Goal: Information Seeking & Learning: Learn about a topic

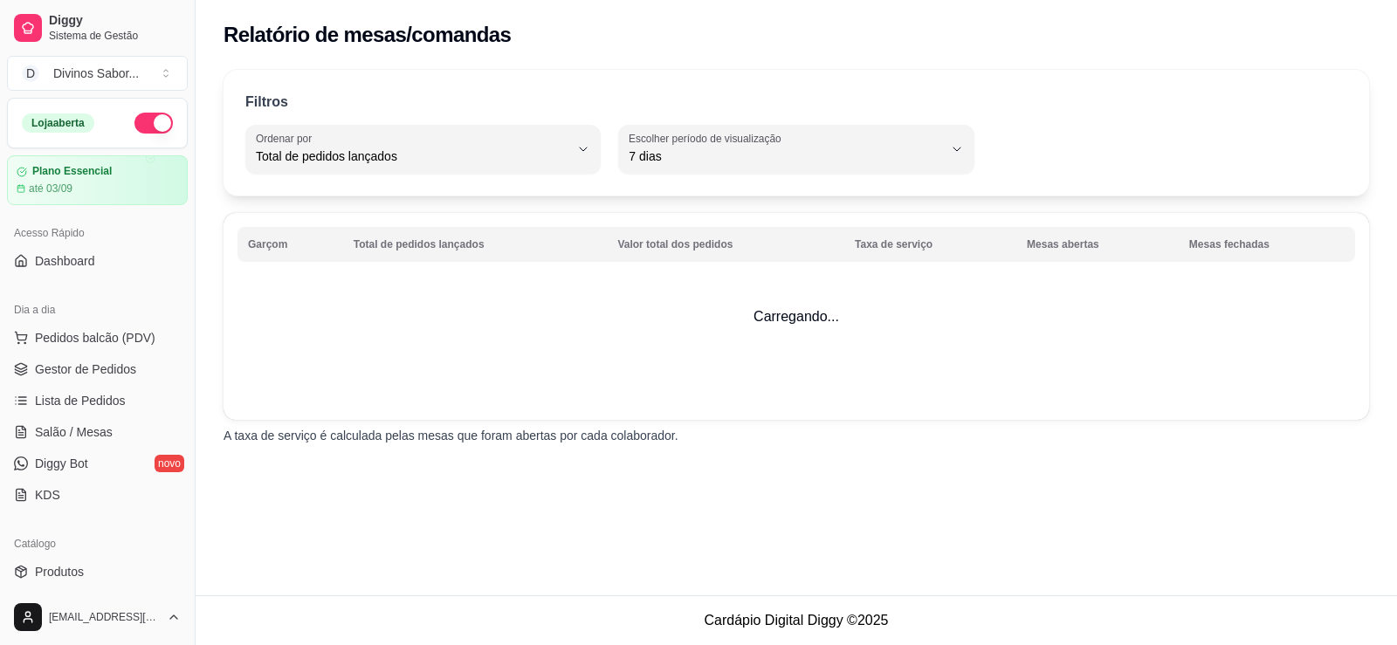
select select "TOTAL_OF_ORDERS"
select select "7"
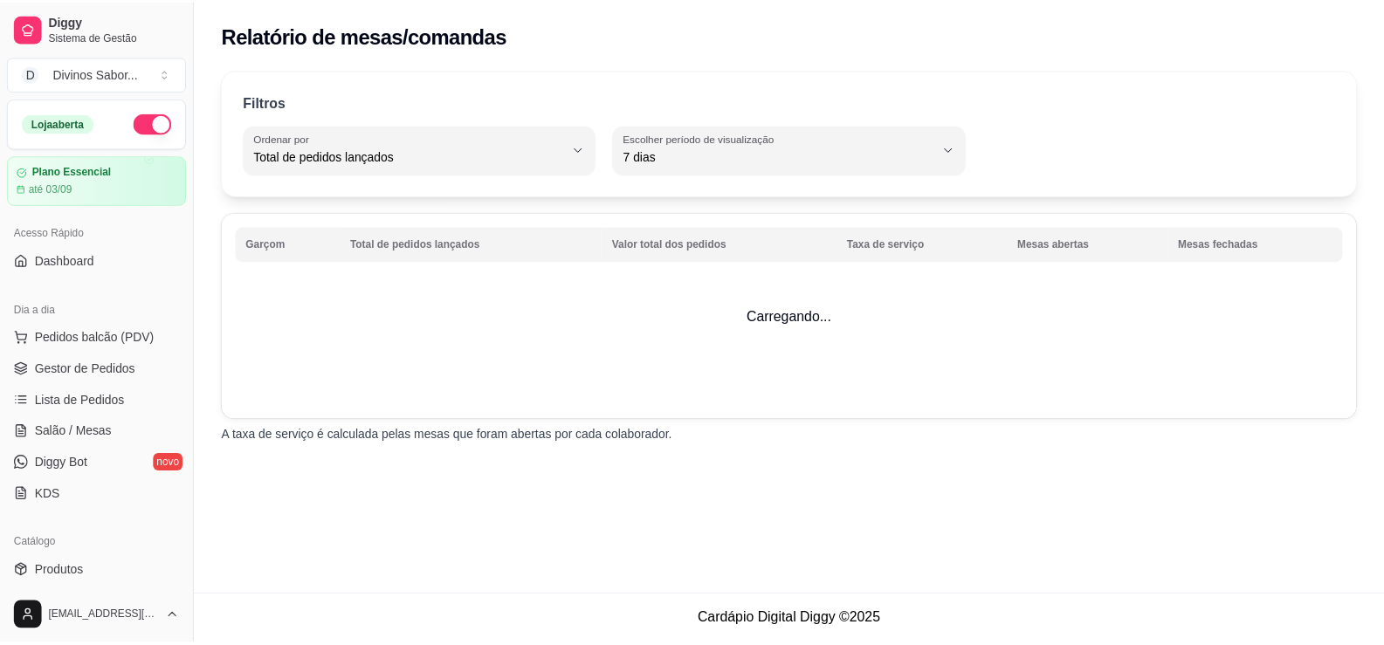
scroll to position [437, 0]
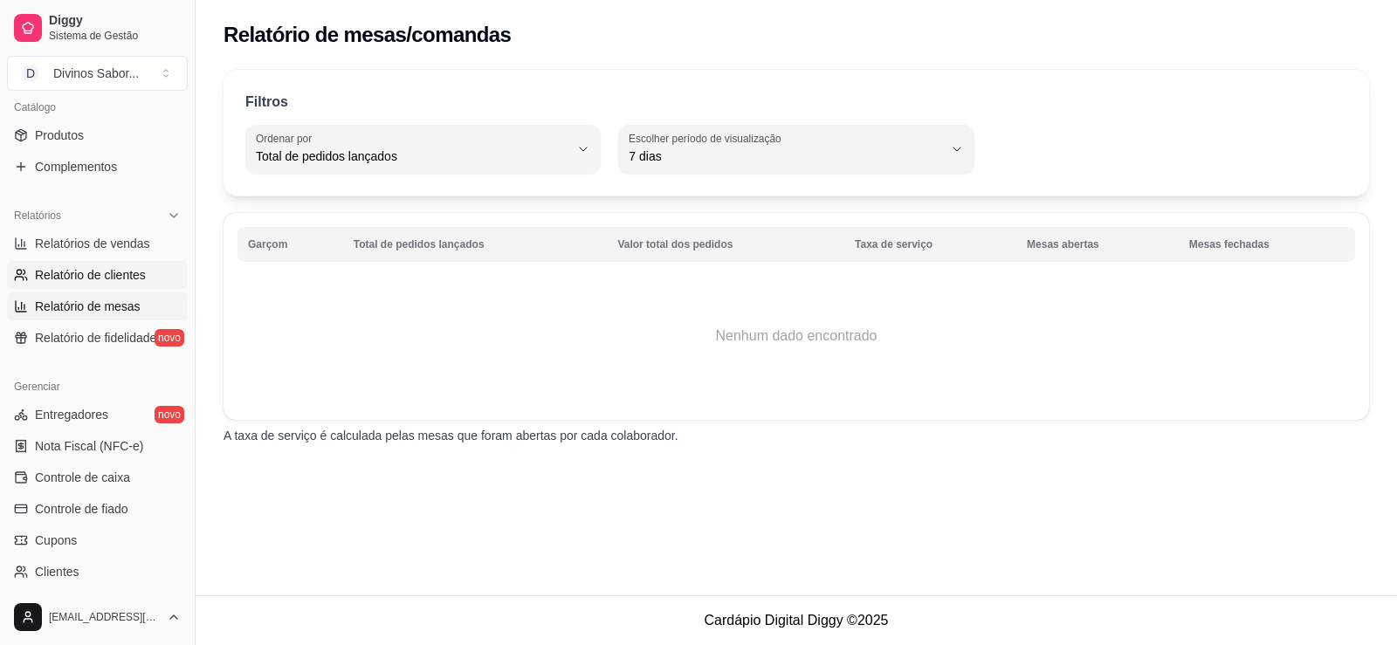
click at [114, 266] on span "Relatório de clientes" at bounding box center [90, 274] width 111 height 17
select select "30"
select select "HIGHEST_TOTAL_SPENT_WITH_ORDERS"
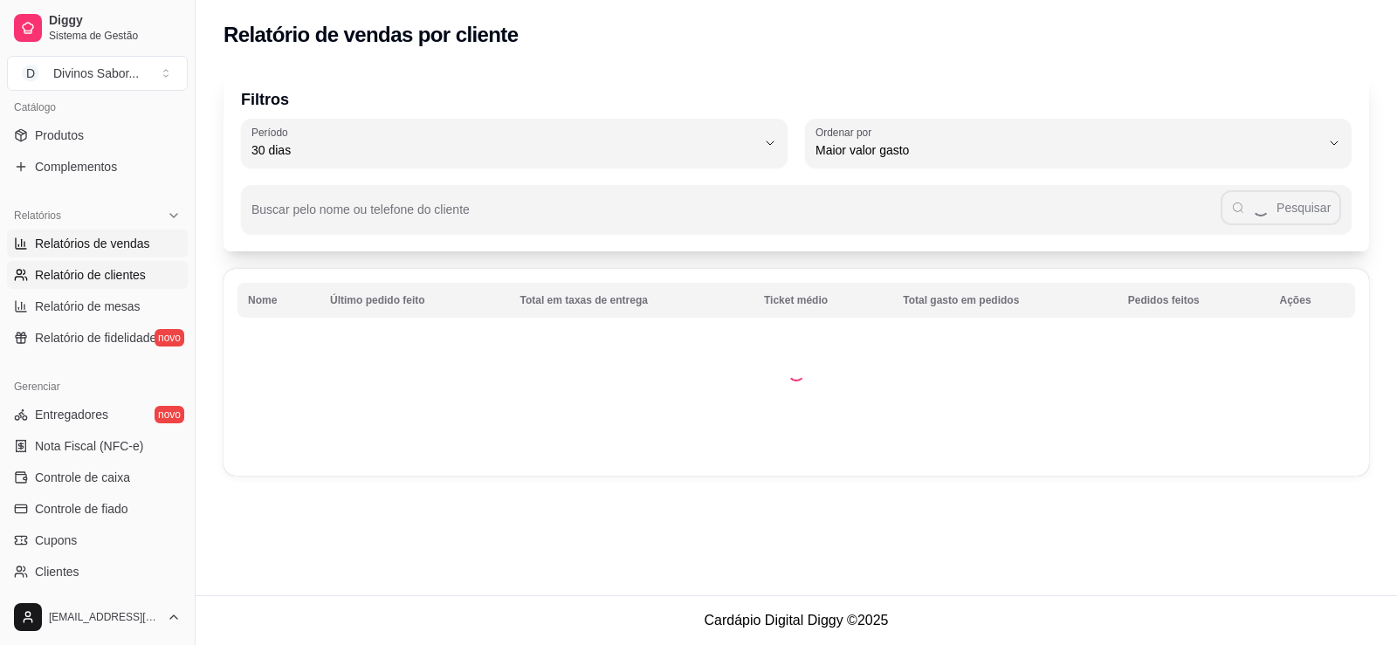
click at [144, 233] on link "Relatórios de vendas" at bounding box center [97, 244] width 181 height 28
select select "ALL"
select select "0"
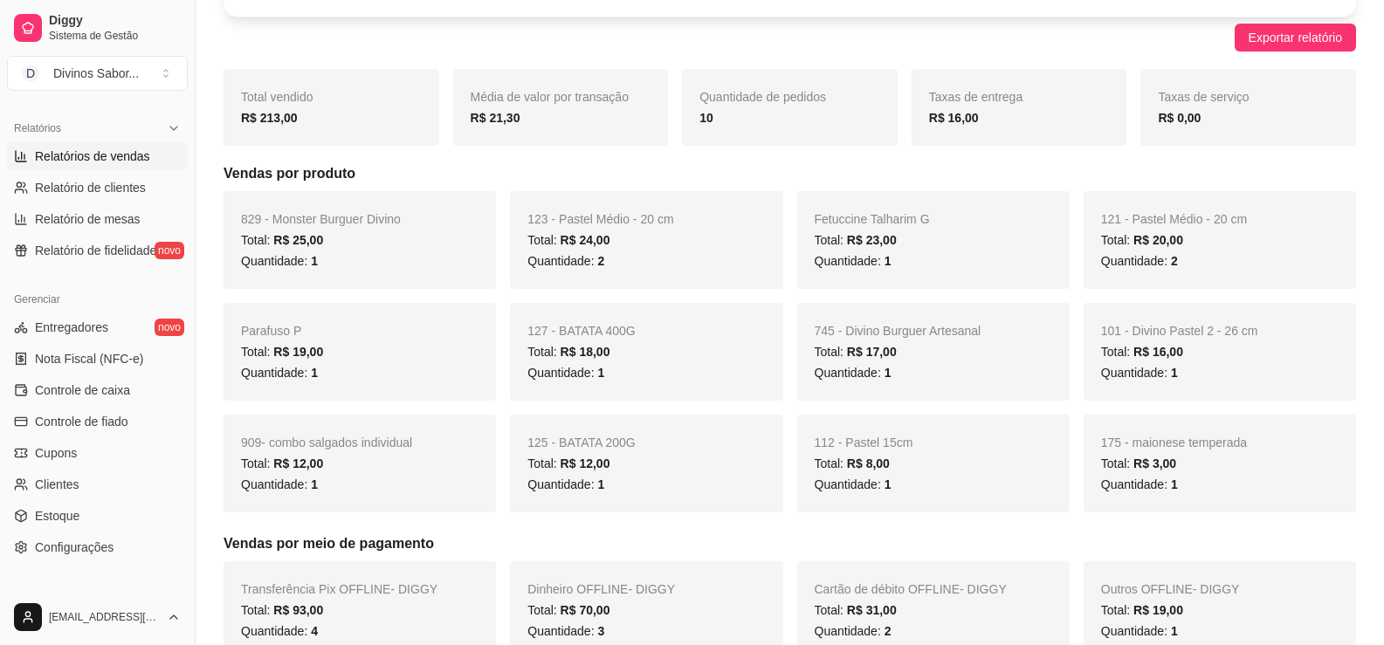
scroll to position [175, 0]
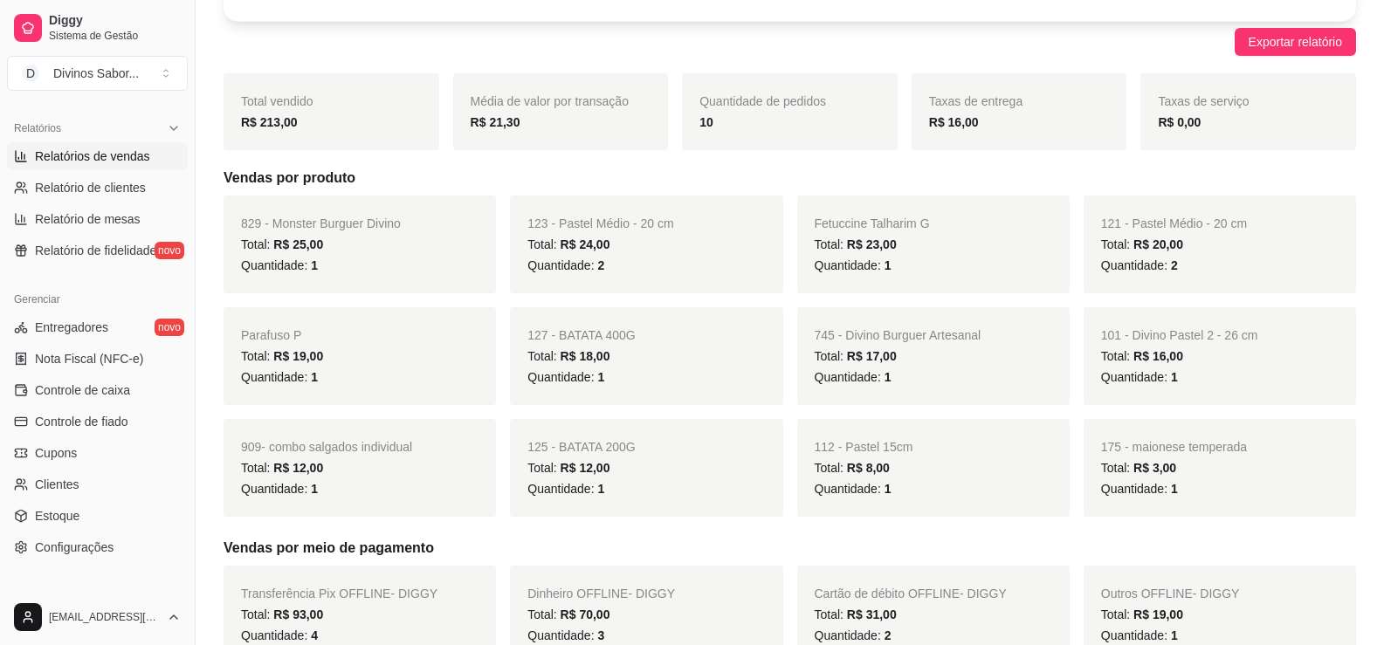
click at [883, 251] on span "R$ 23,00" at bounding box center [872, 245] width 50 height 14
click at [911, 237] on div "Total: R$ 23,00" at bounding box center [934, 244] width 238 height 21
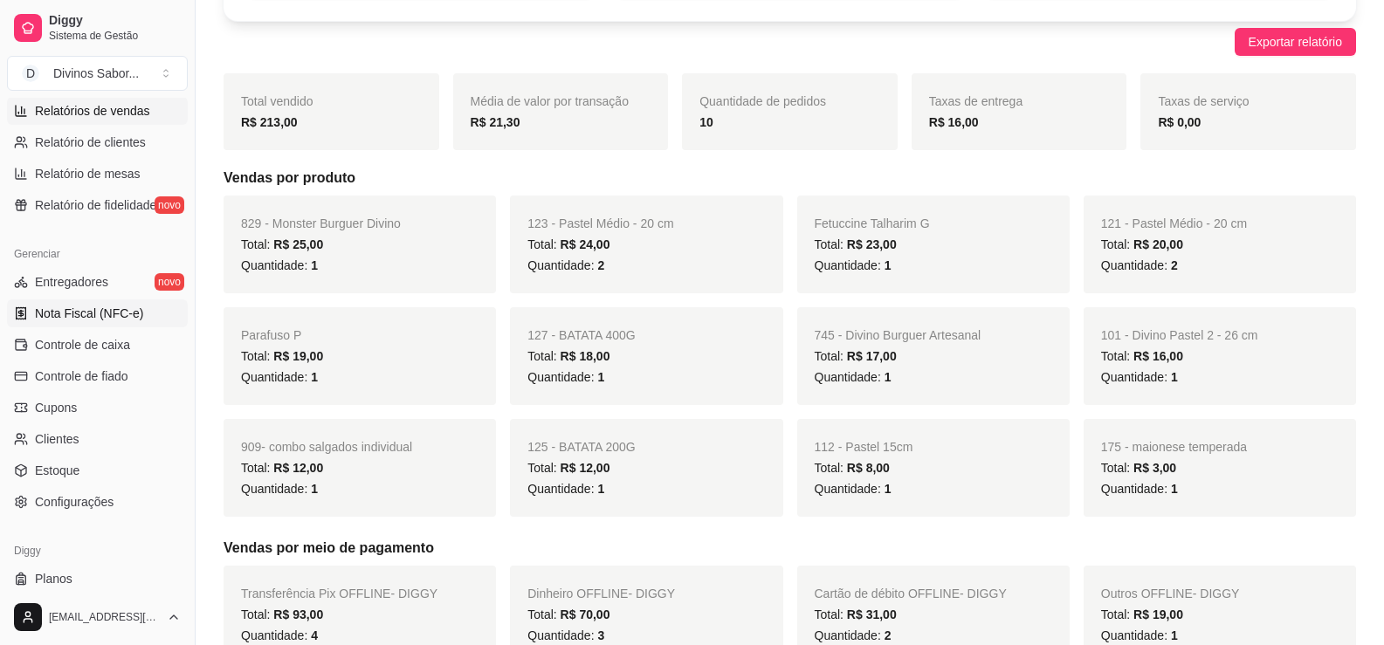
scroll to position [611, 0]
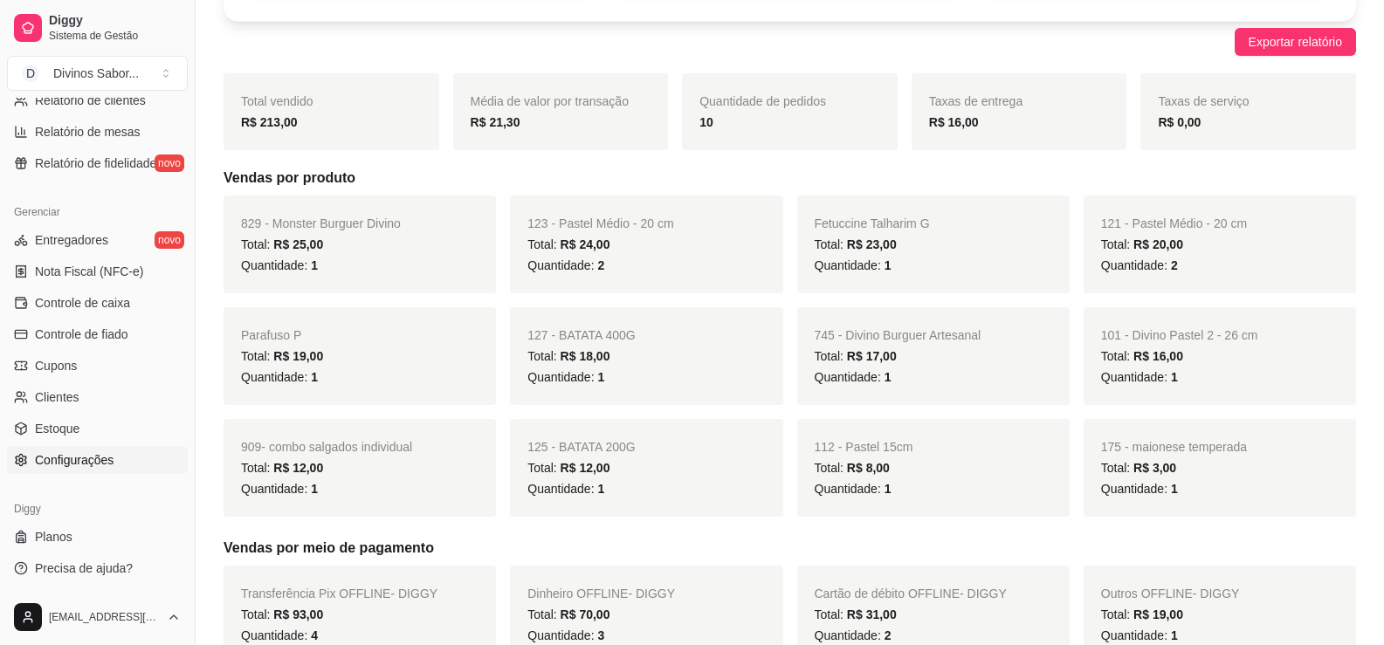
click at [143, 468] on link "Configurações" at bounding box center [97, 460] width 181 height 28
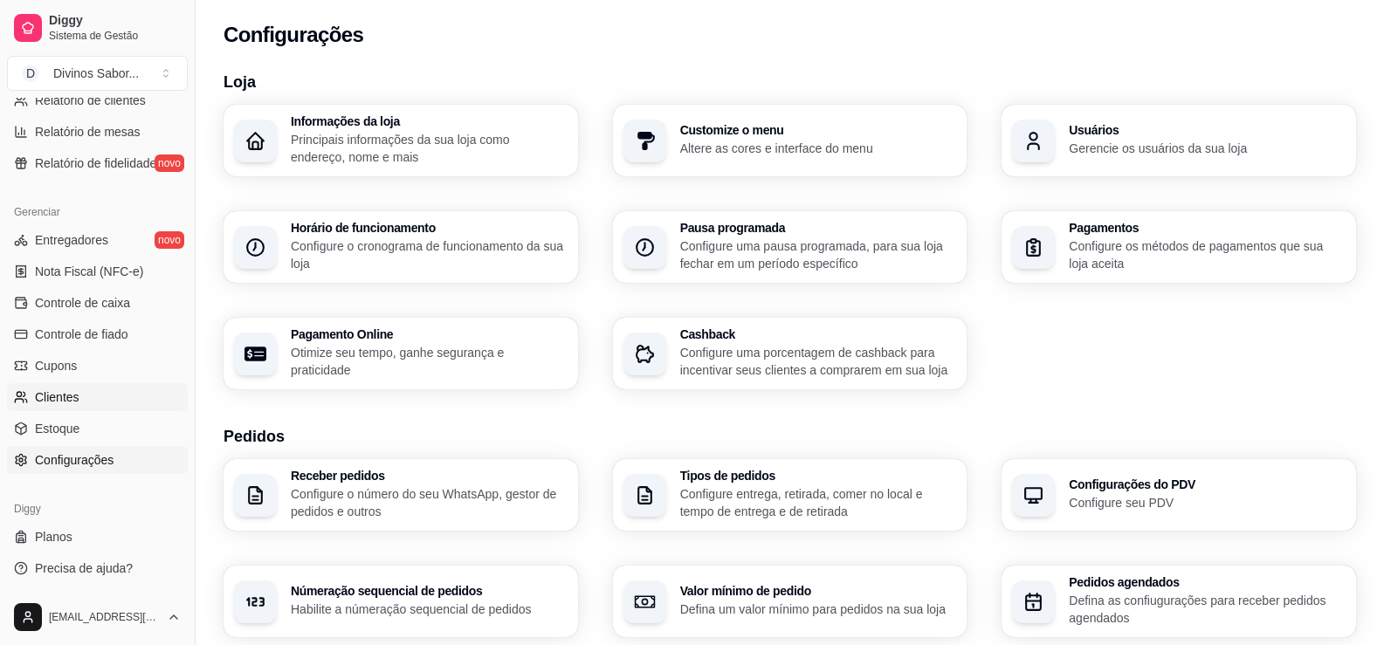
scroll to position [524, 0]
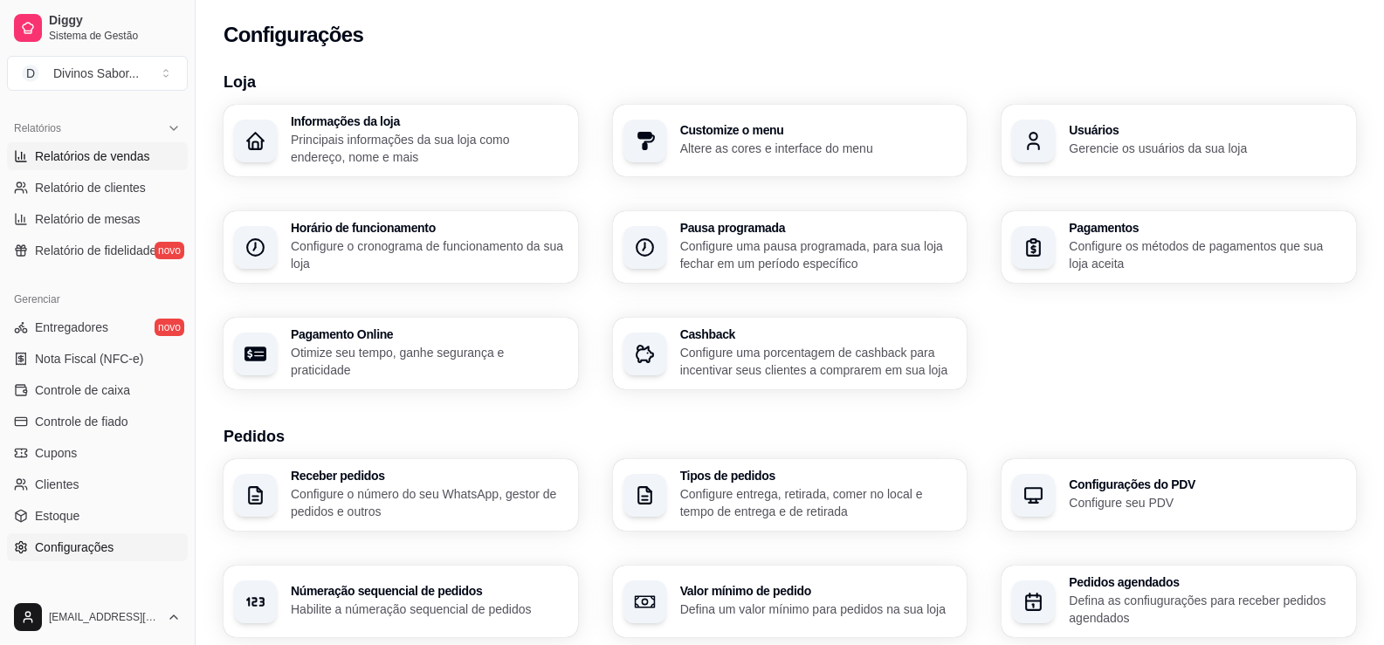
click at [100, 163] on span "Relatórios de vendas" at bounding box center [92, 156] width 115 height 17
select select "ALL"
select select "0"
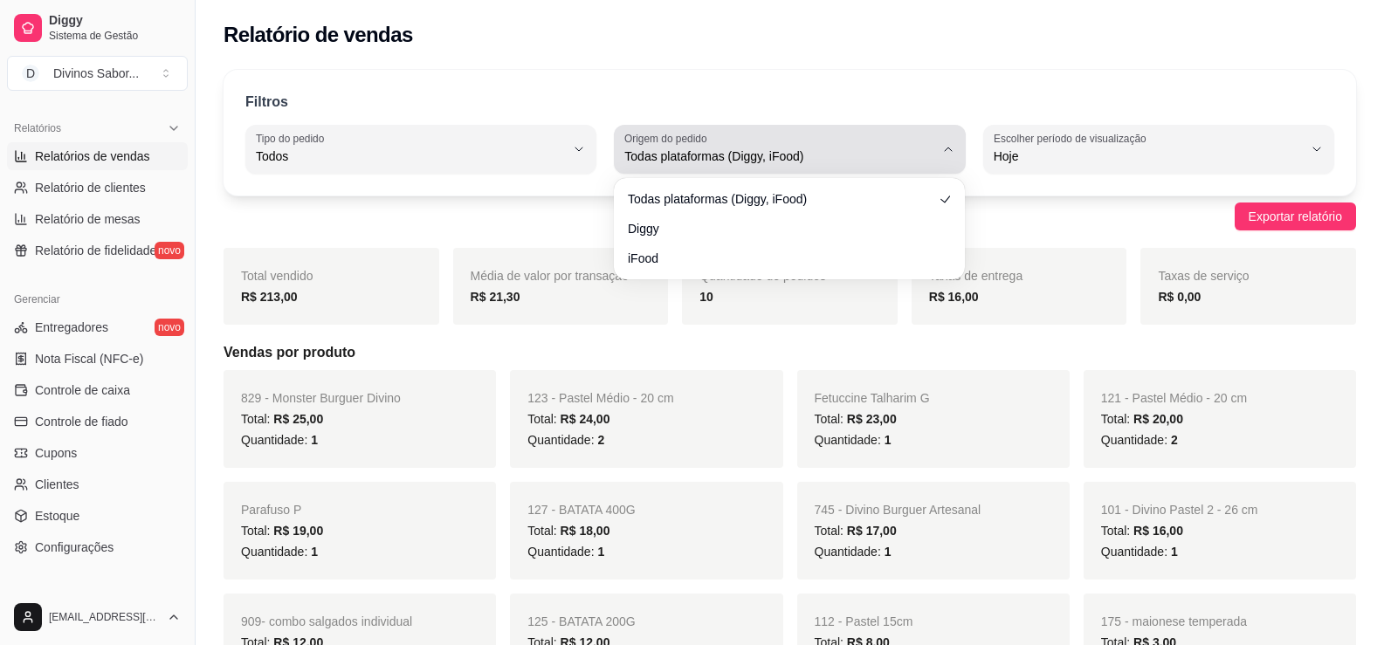
click at [904, 158] on span "Todas plataformas (Diggy, iFood)" at bounding box center [778, 156] width 309 height 17
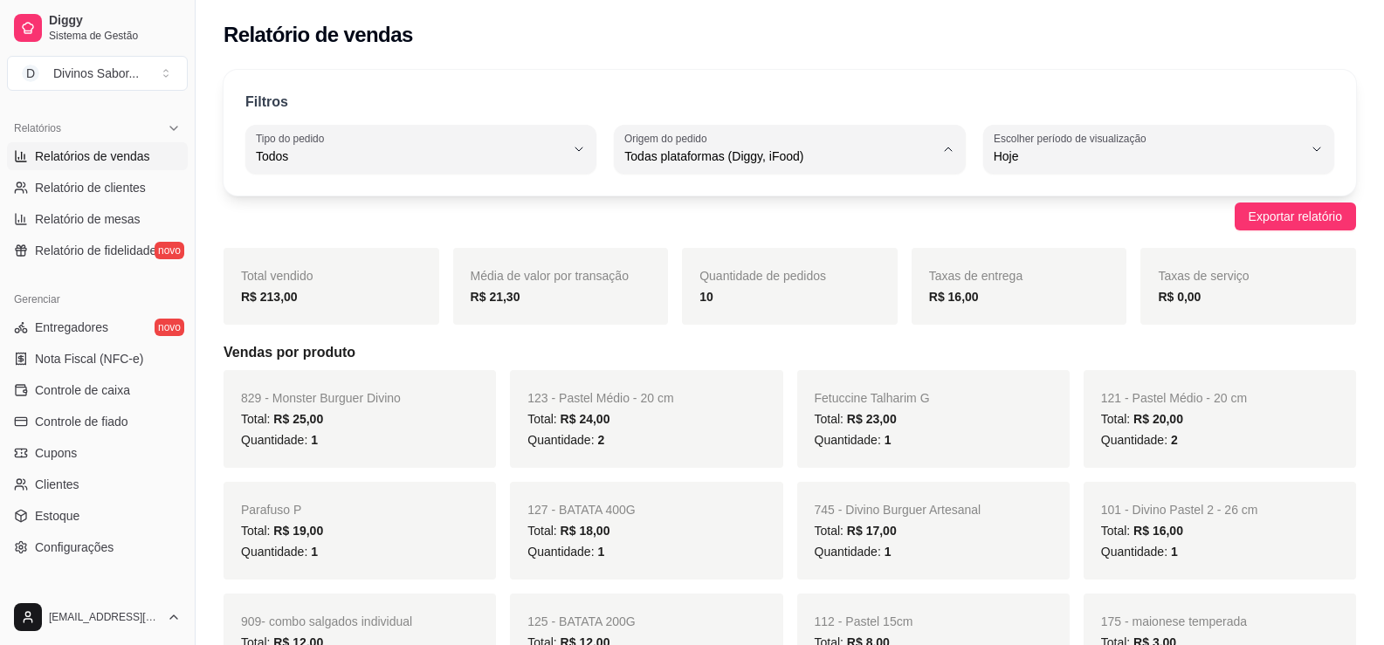
click at [890, 72] on div "Filtros ALL Tipo do pedido Todos Entrega Retirada Mesa Consumo local Tipo do pe…" at bounding box center [790, 133] width 1133 height 126
click at [150, 127] on div "Relatórios" at bounding box center [97, 128] width 181 height 28
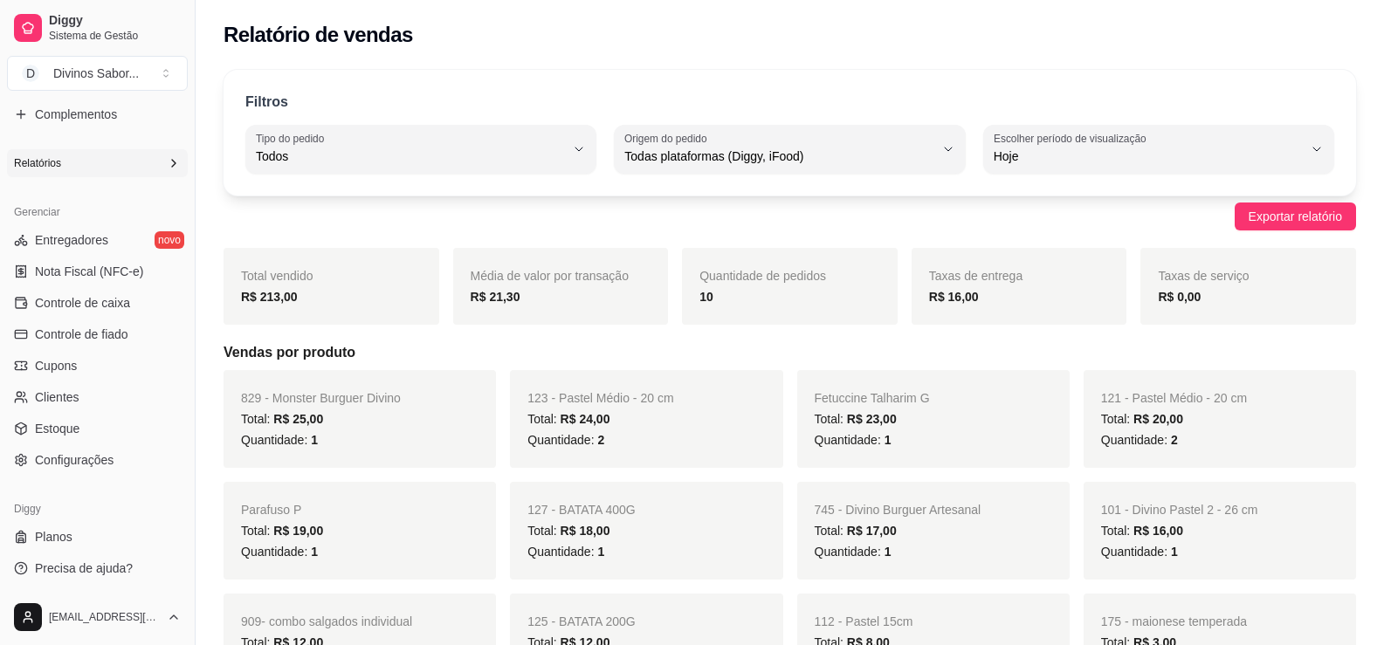
click at [150, 127] on link "Complementos" at bounding box center [97, 114] width 181 height 28
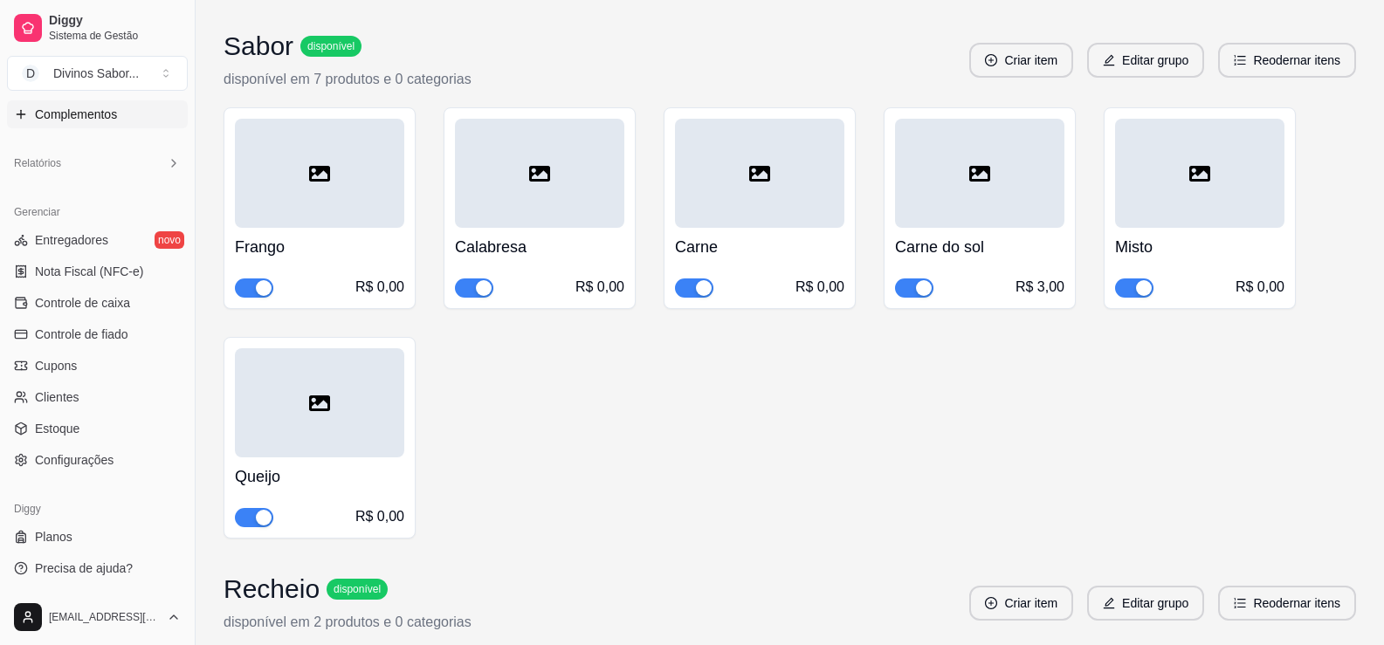
drag, startPoint x: 585, startPoint y: 521, endPoint x: 569, endPoint y: 520, distance: 16.6
click at [583, 521] on div "Frango R$ 0,00 Calabresa R$ 0,00 Carne R$ 0,00 Carne do sol R$ 3,00 Misto R$ 0,…" at bounding box center [790, 322] width 1133 height 431
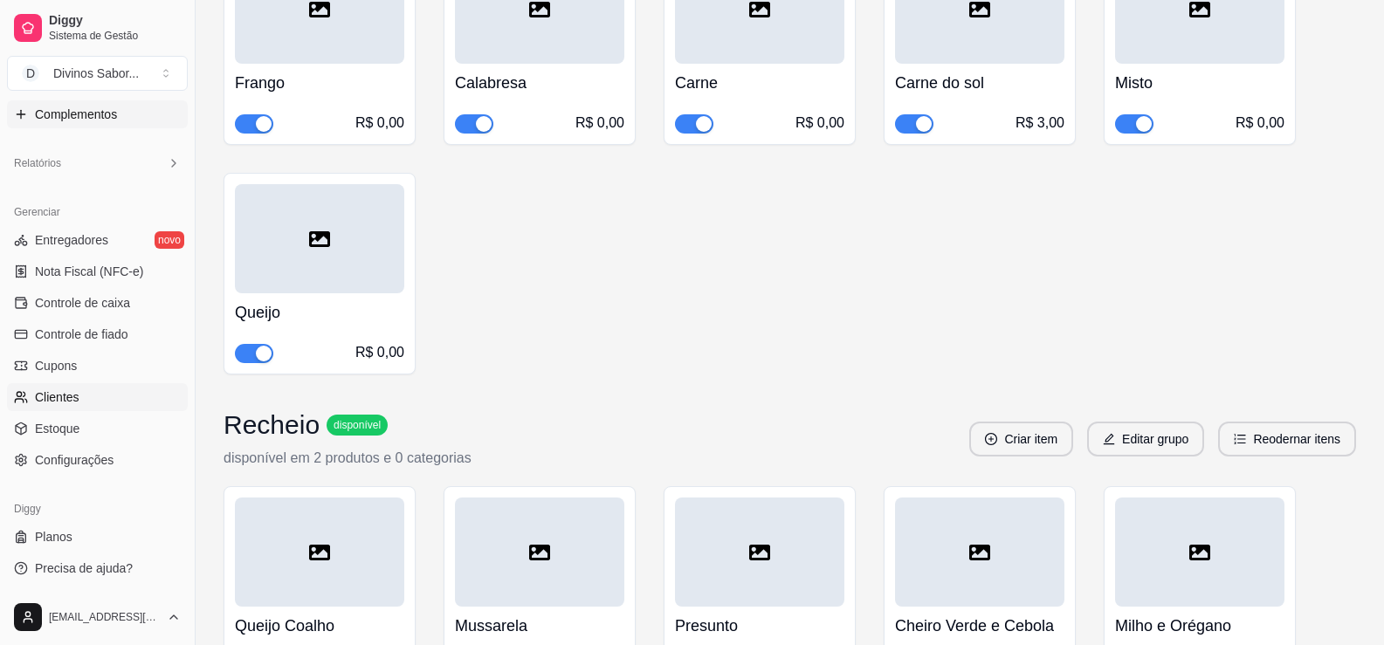
scroll to position [699, 0]
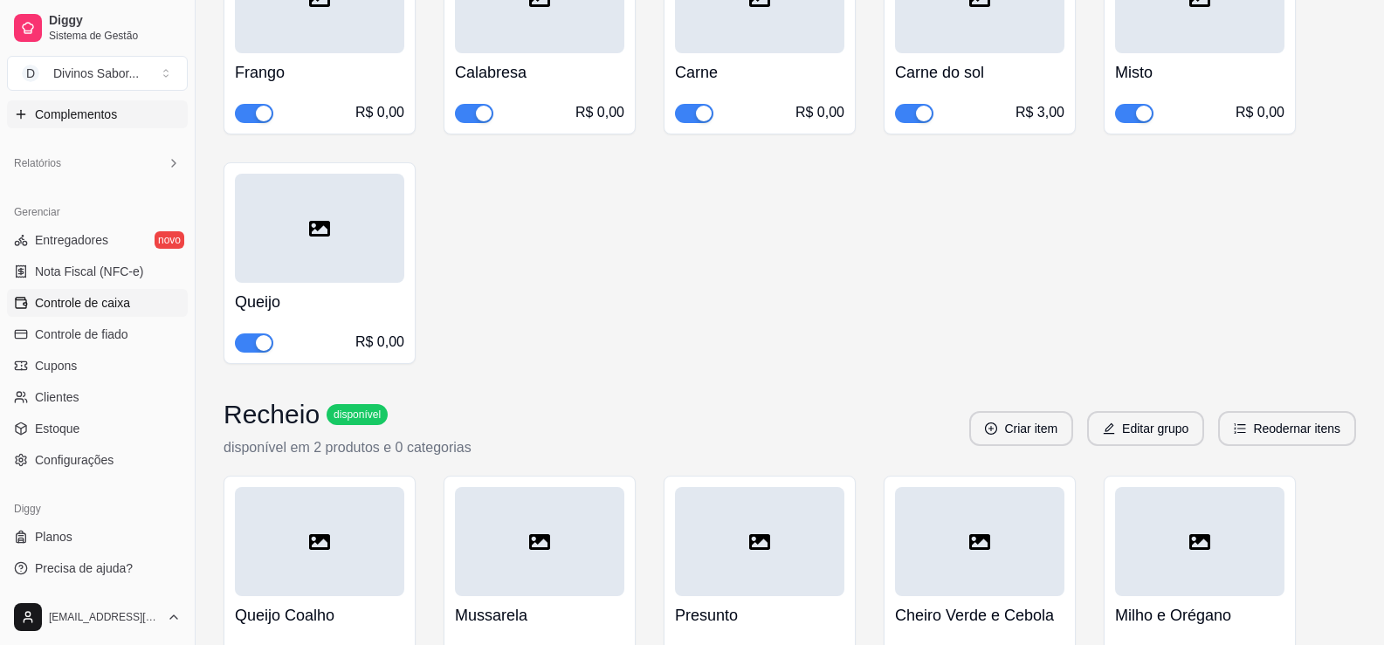
click at [80, 310] on span "Controle de caixa" at bounding box center [82, 302] width 95 height 17
